Goal: Task Accomplishment & Management: Manage account settings

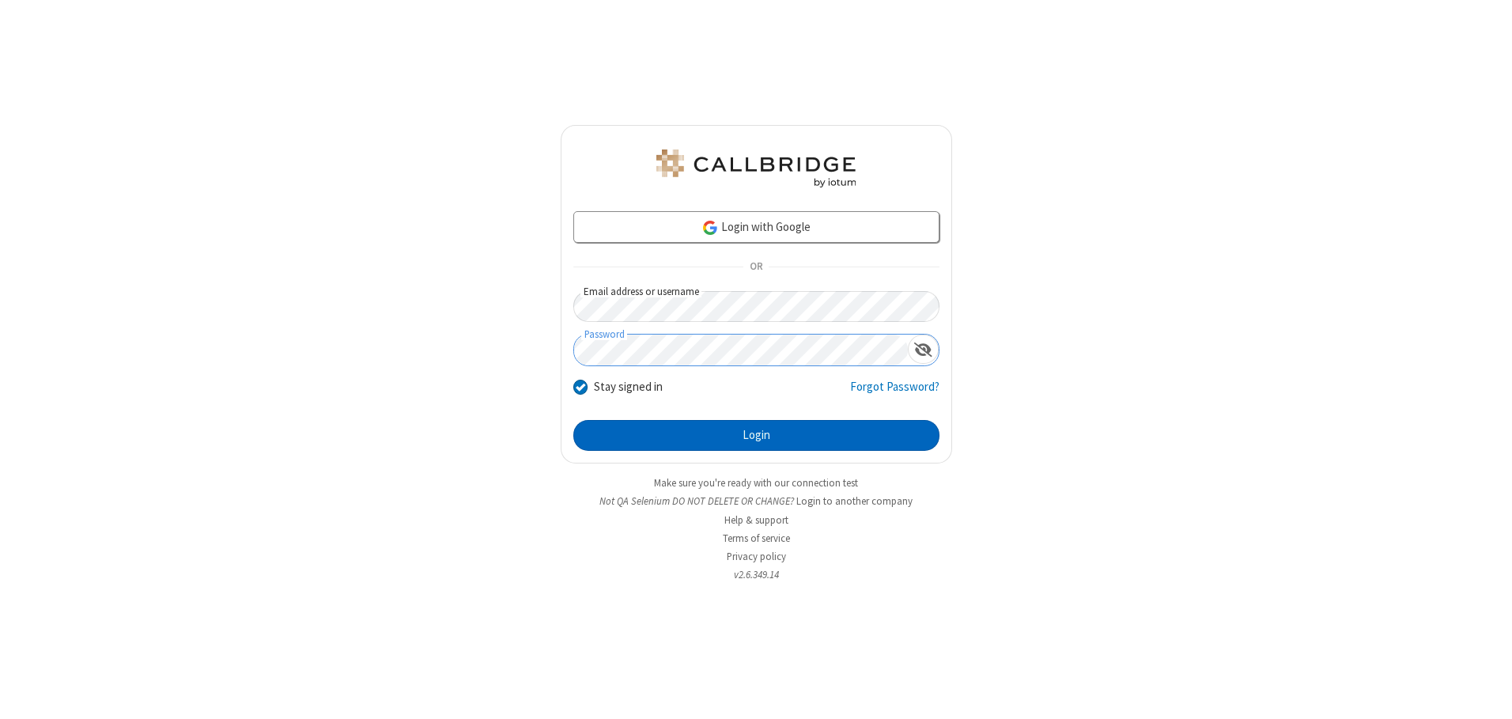
click at [756, 435] on button "Login" at bounding box center [756, 436] width 366 height 32
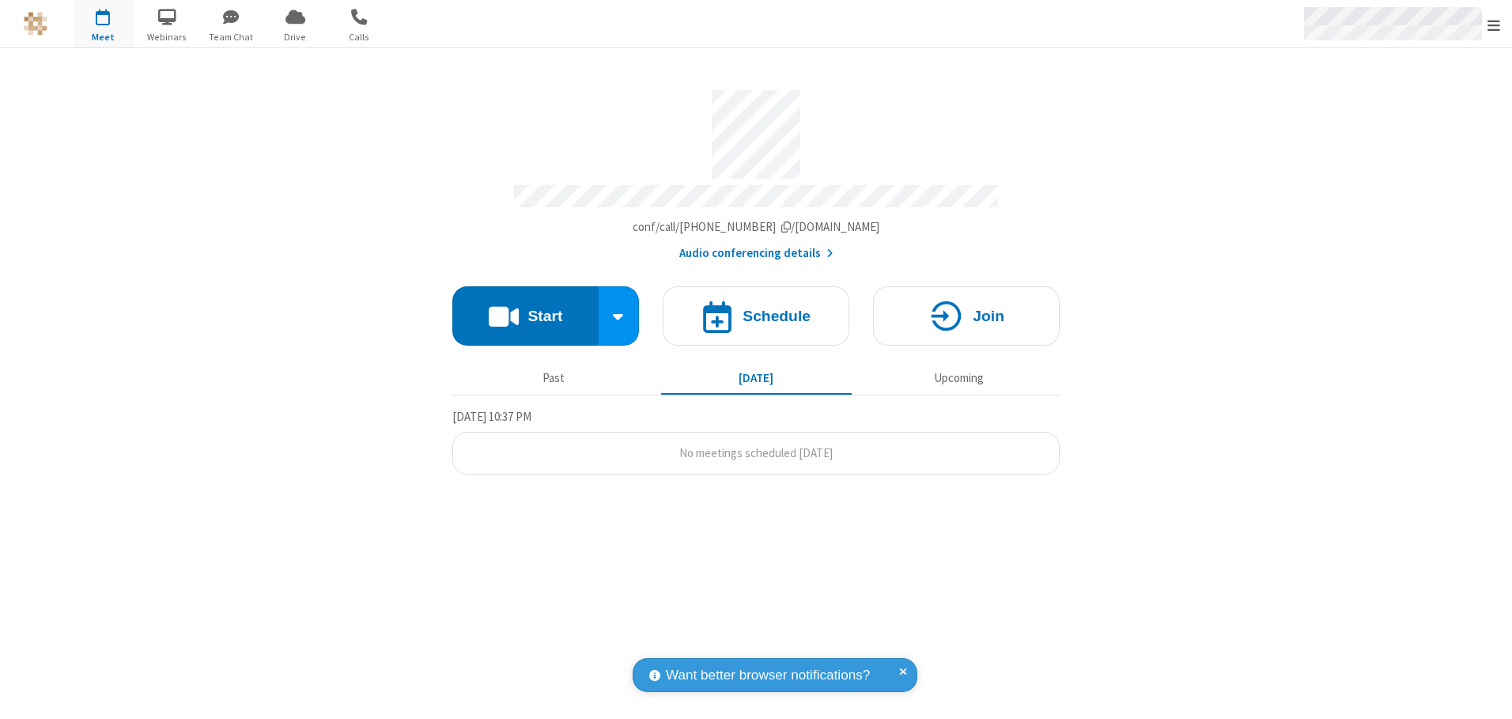
click at [1494, 25] on span "Open menu" at bounding box center [1494, 25] width 13 height 16
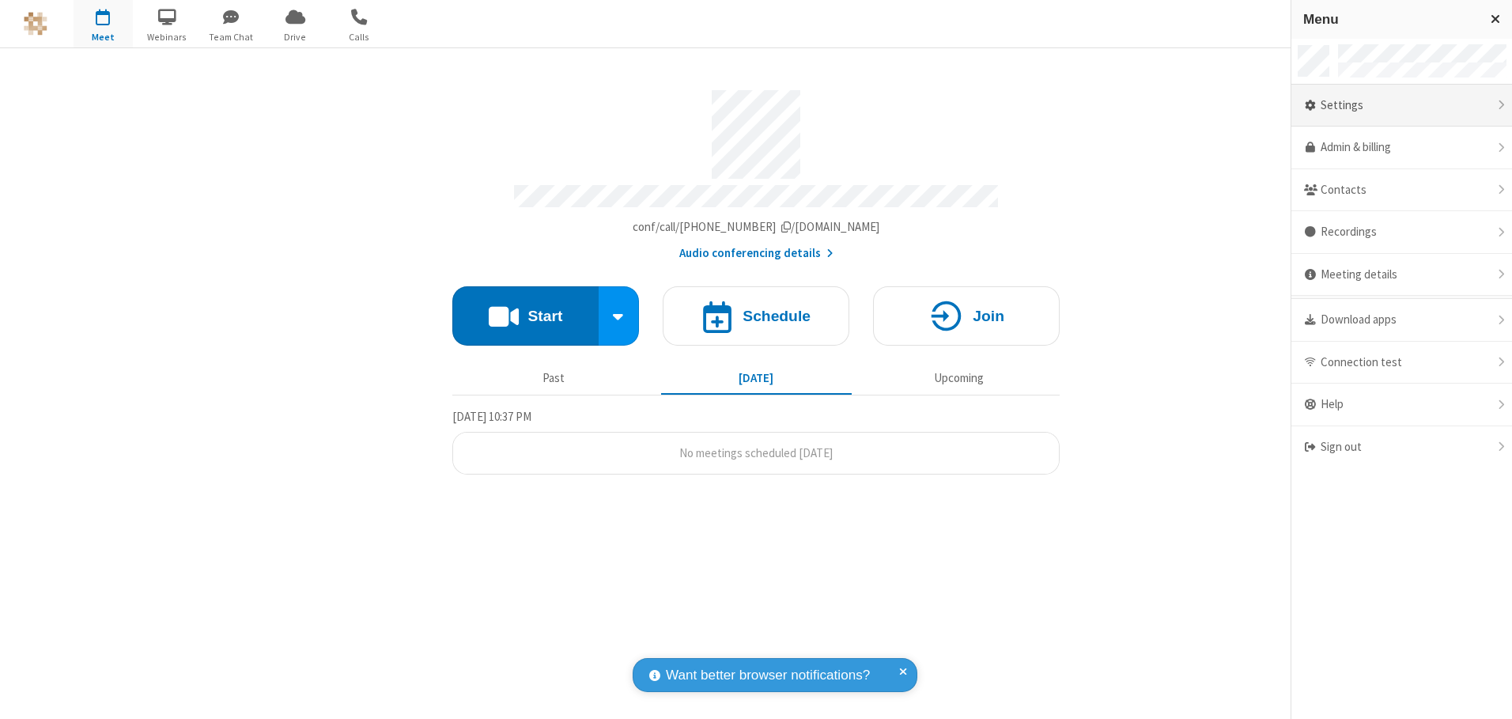
click at [1401, 105] on div "Settings" at bounding box center [1401, 106] width 221 height 43
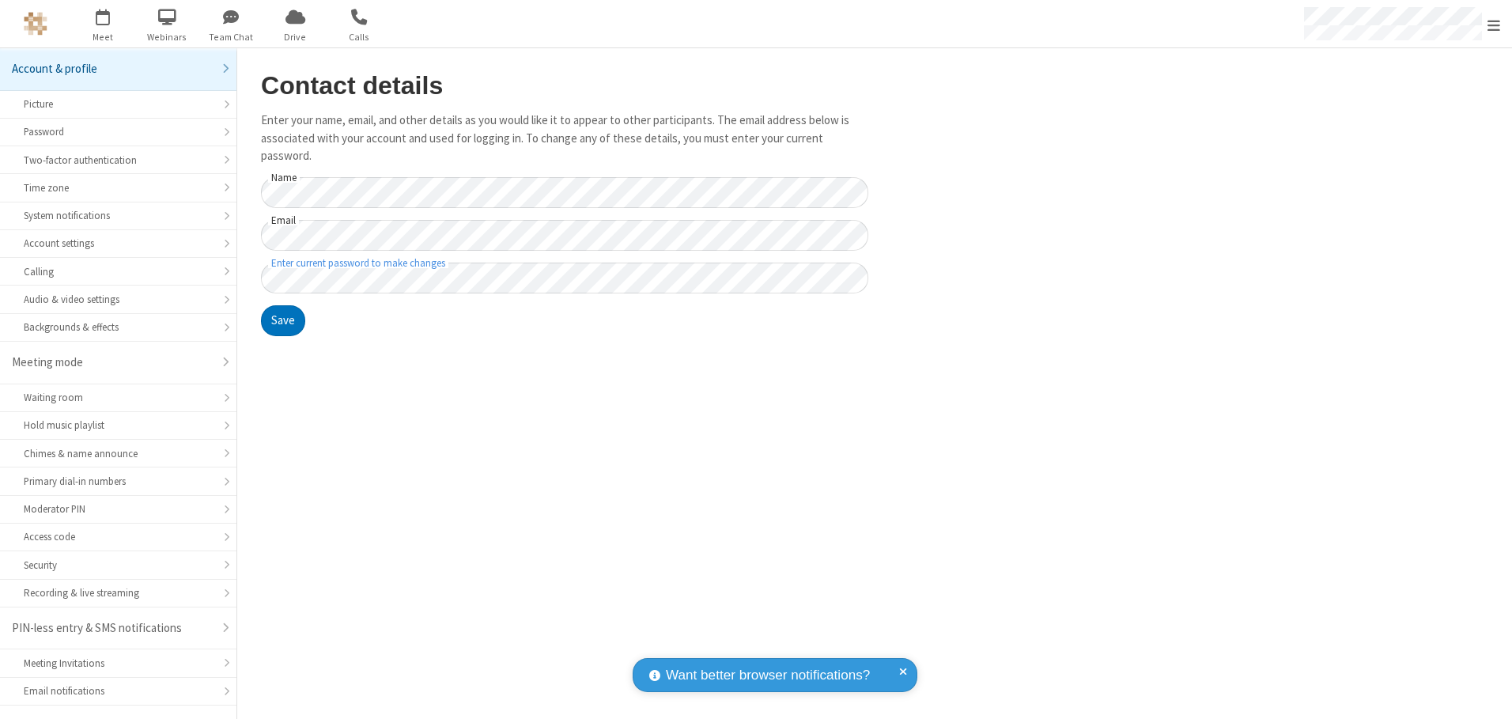
scroll to position [28, 0]
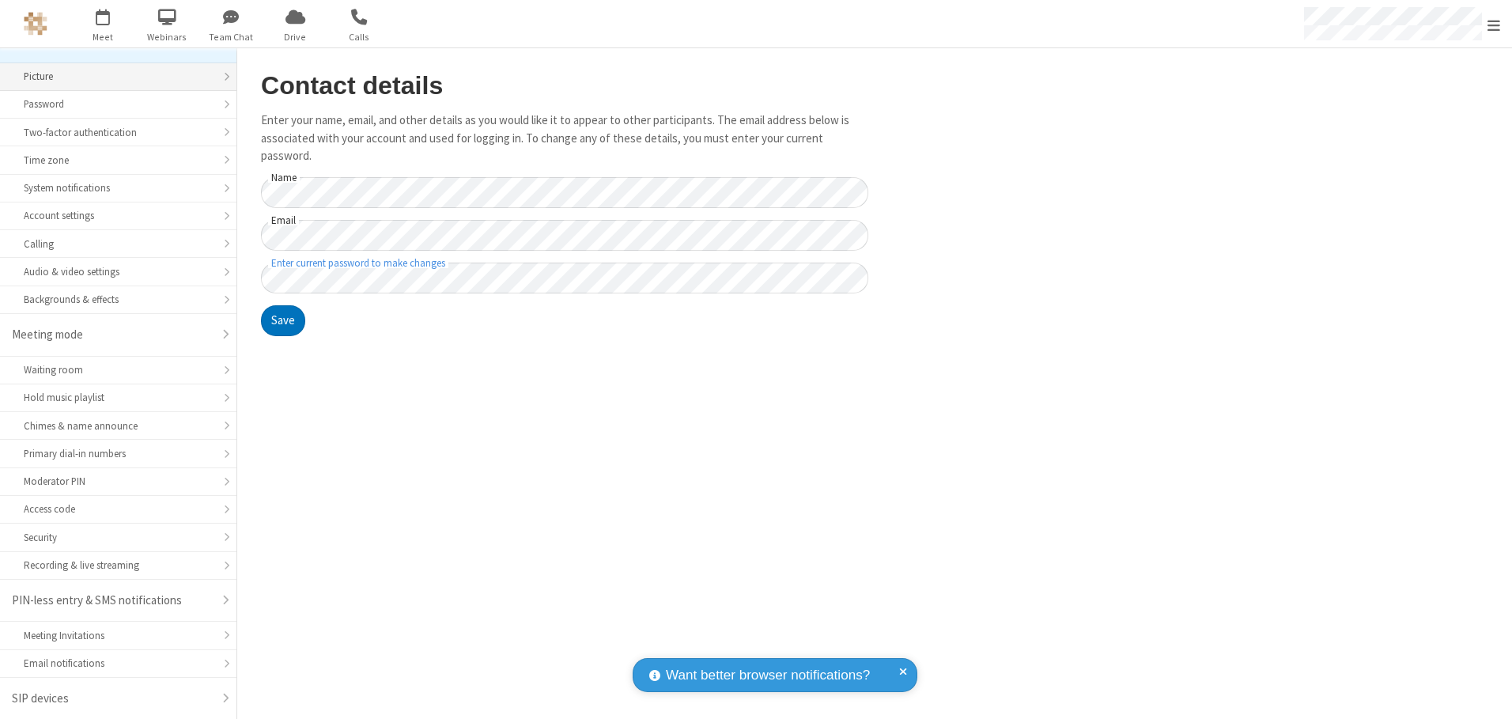
click at [112, 77] on div "Picture" at bounding box center [118, 76] width 189 height 15
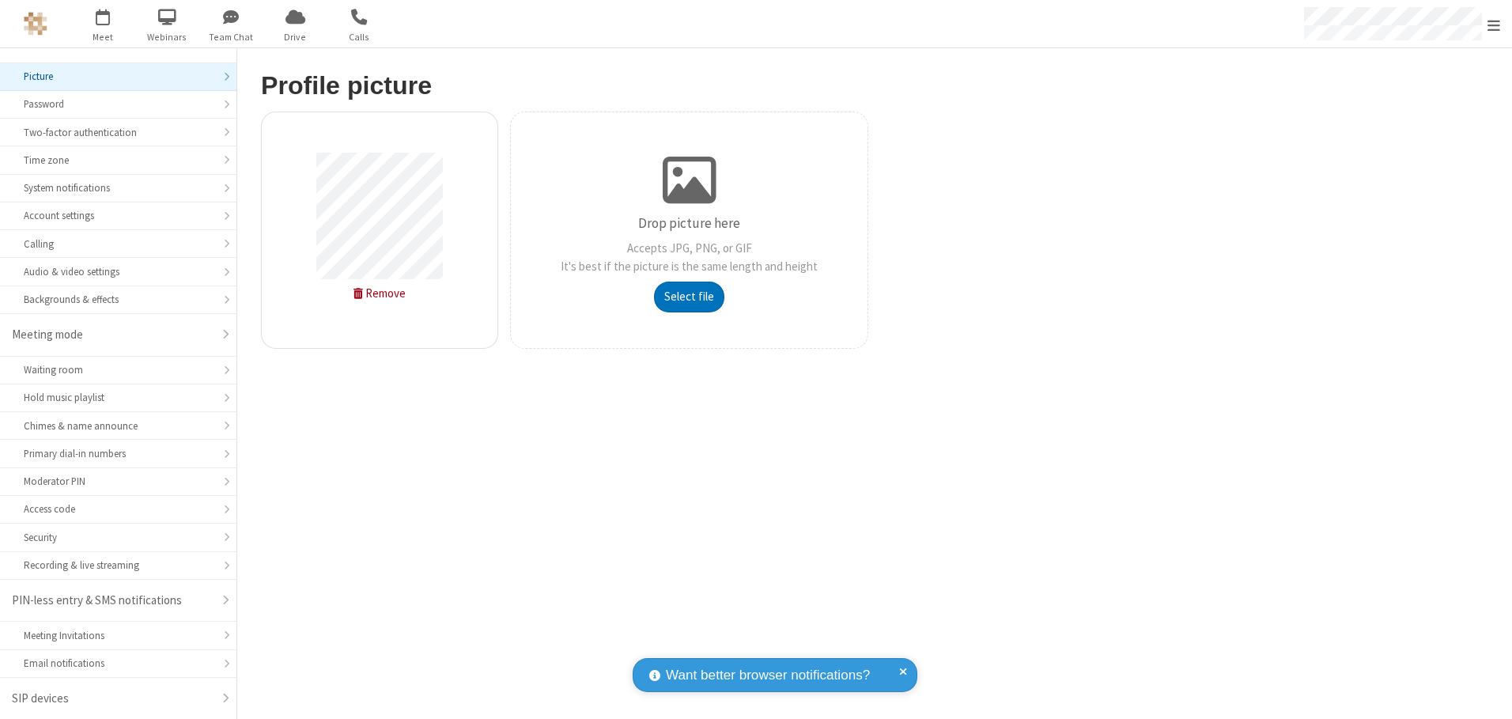
type input "C:\fakepath\avatar_image_test_2.jpg"
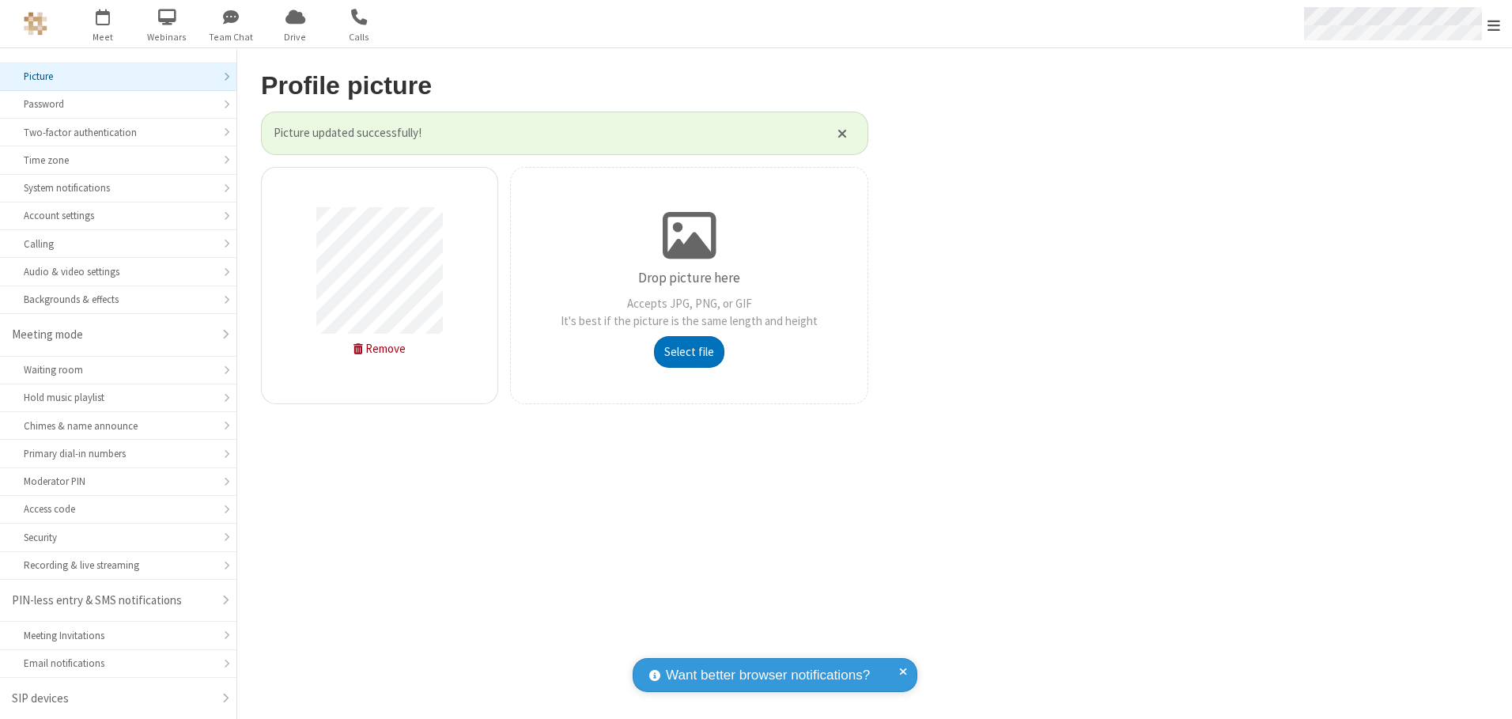
click at [1494, 25] on span "Open menu" at bounding box center [1494, 25] width 13 height 16
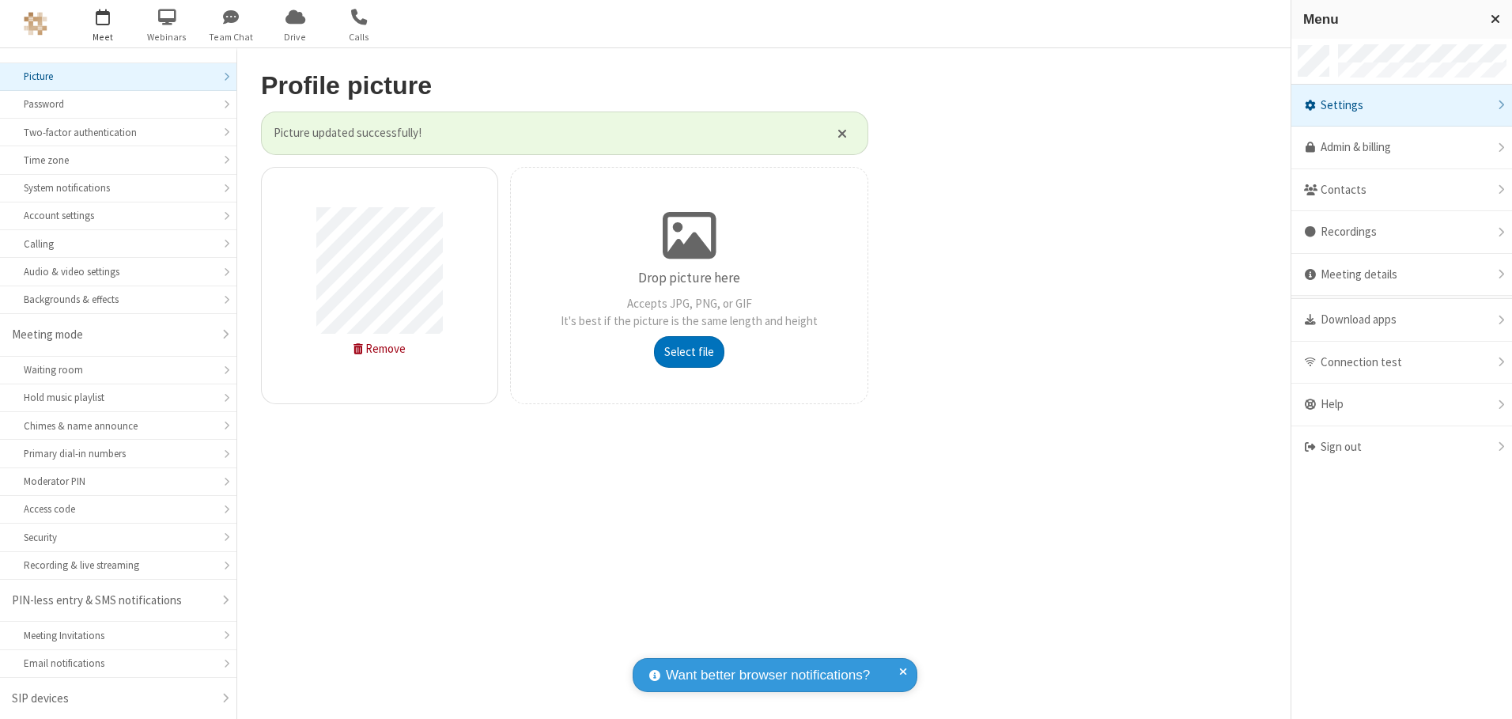
click at [103, 24] on span "button" at bounding box center [103, 16] width 59 height 27
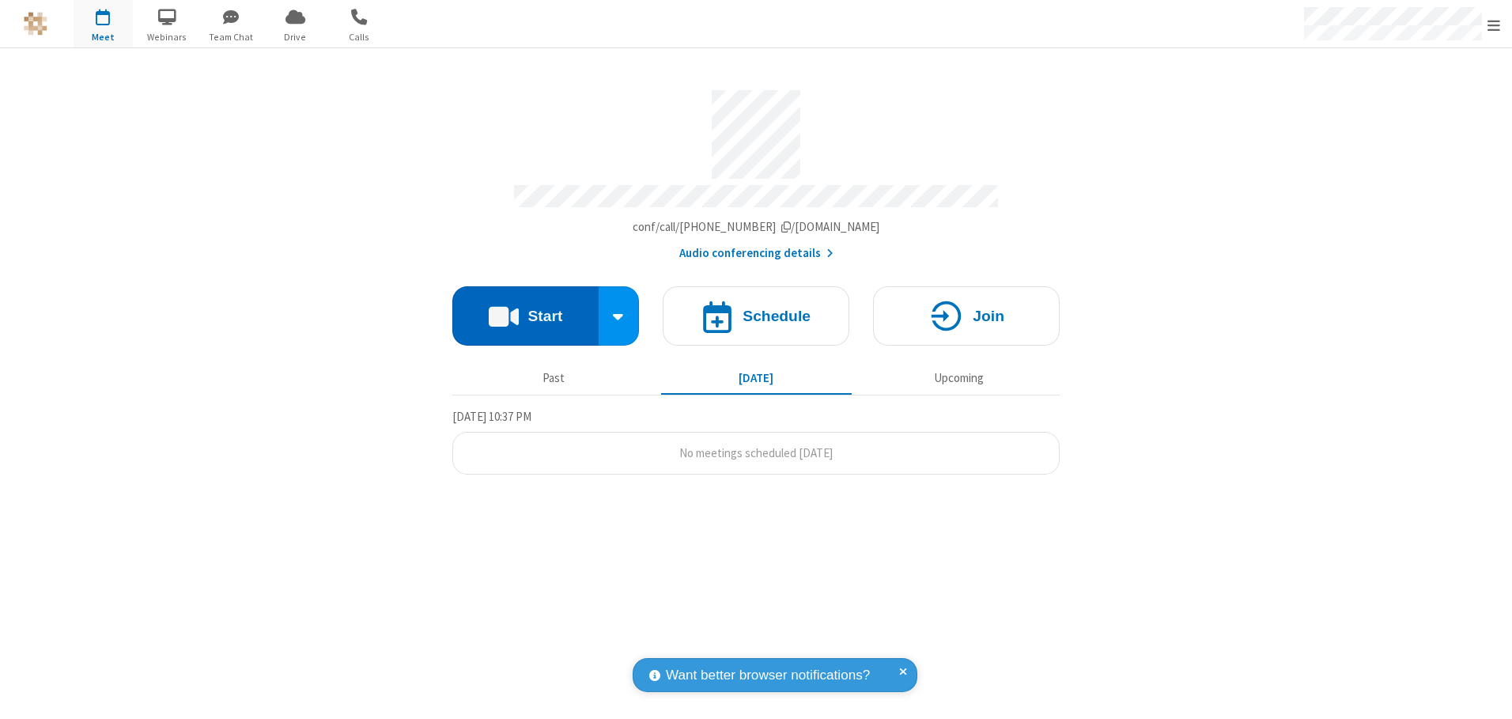
click at [525, 310] on button "Start" at bounding box center [525, 315] width 146 height 59
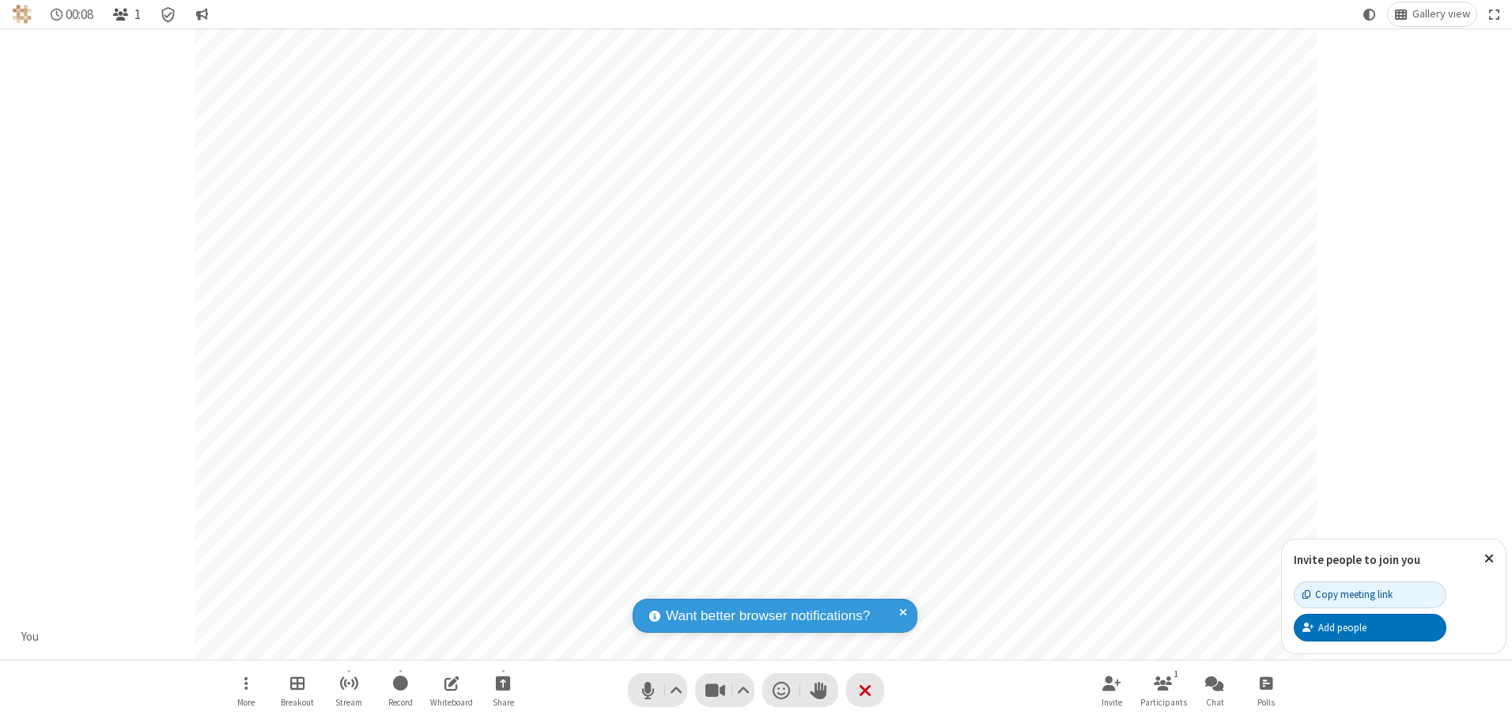
click at [123, 14] on span "Open participant list" at bounding box center [120, 14] width 15 height 15
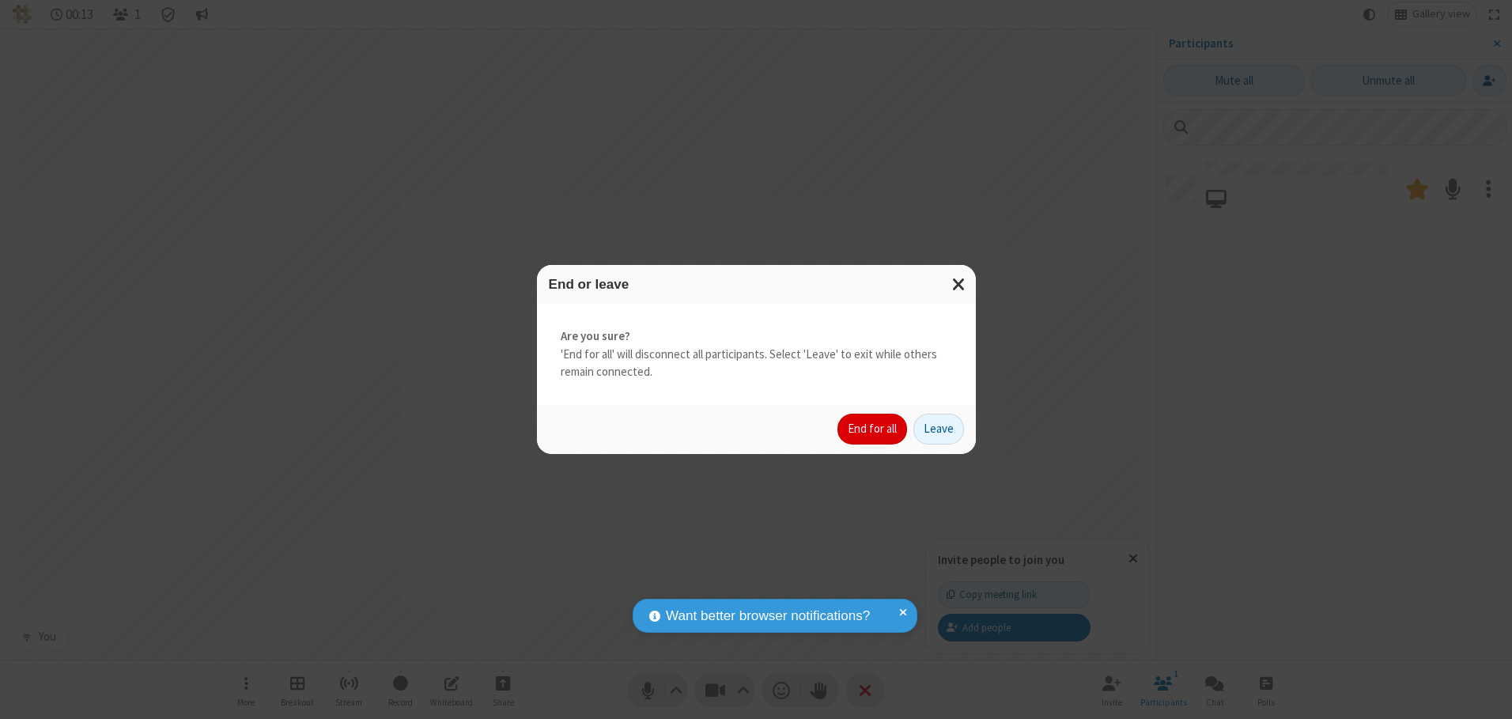
click at [873, 429] on button "End for all" at bounding box center [873, 430] width 70 height 32
